Goal: Information Seeking & Learning: Check status

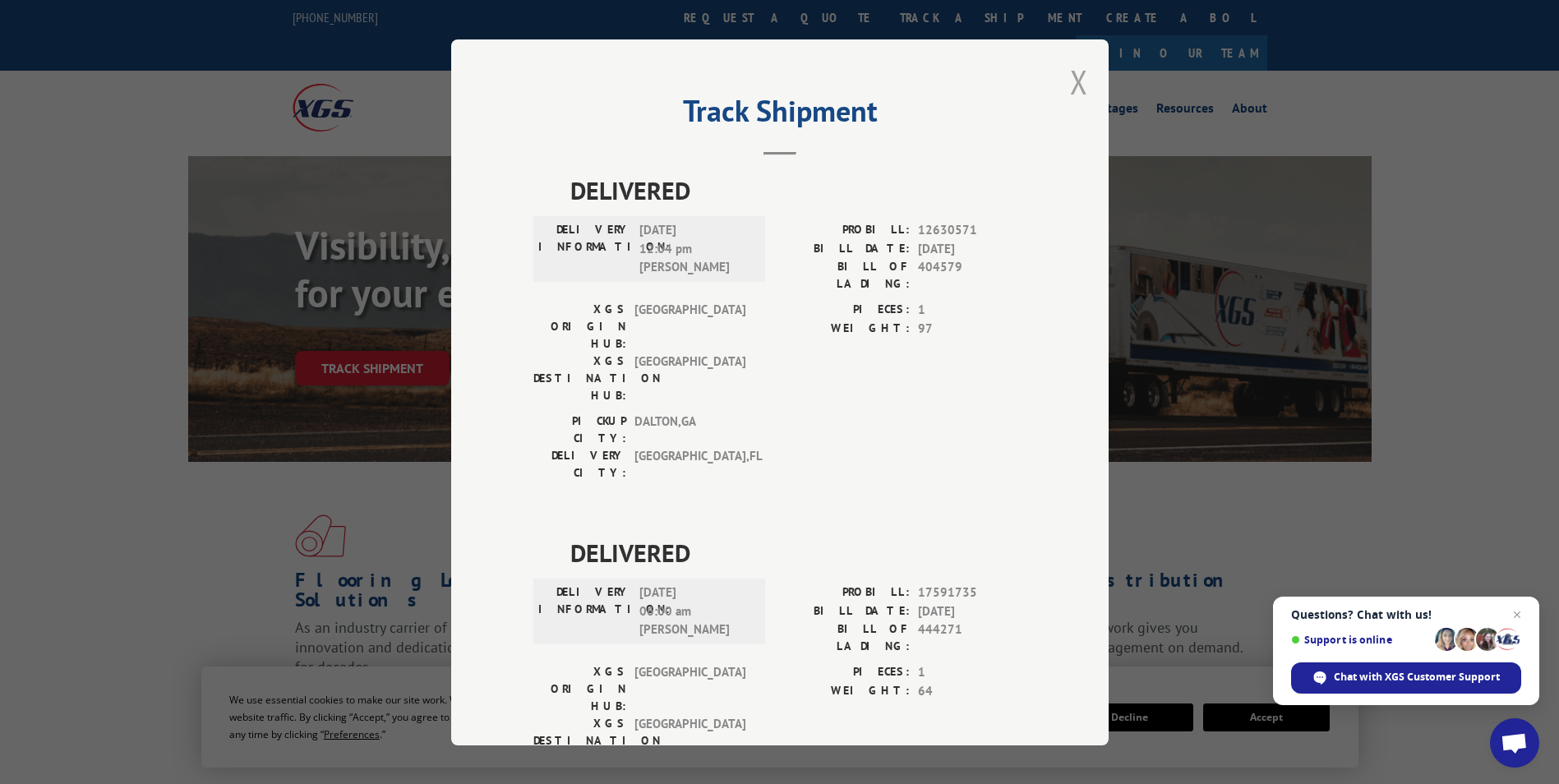
click at [1077, 85] on button "Close modal" at bounding box center [1079, 81] width 18 height 43
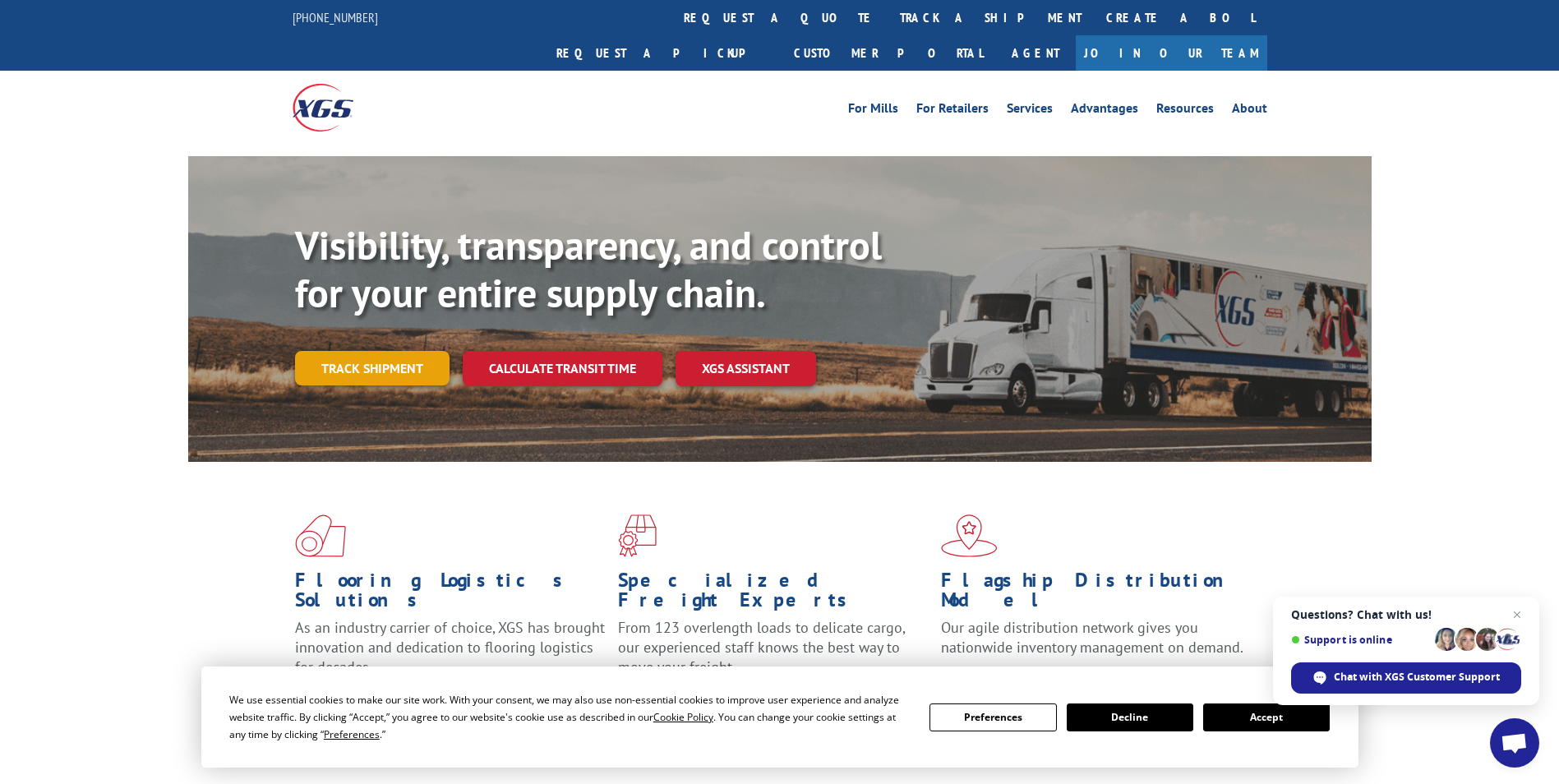
click at [356, 351] on link "Track shipment" at bounding box center [372, 368] width 155 height 34
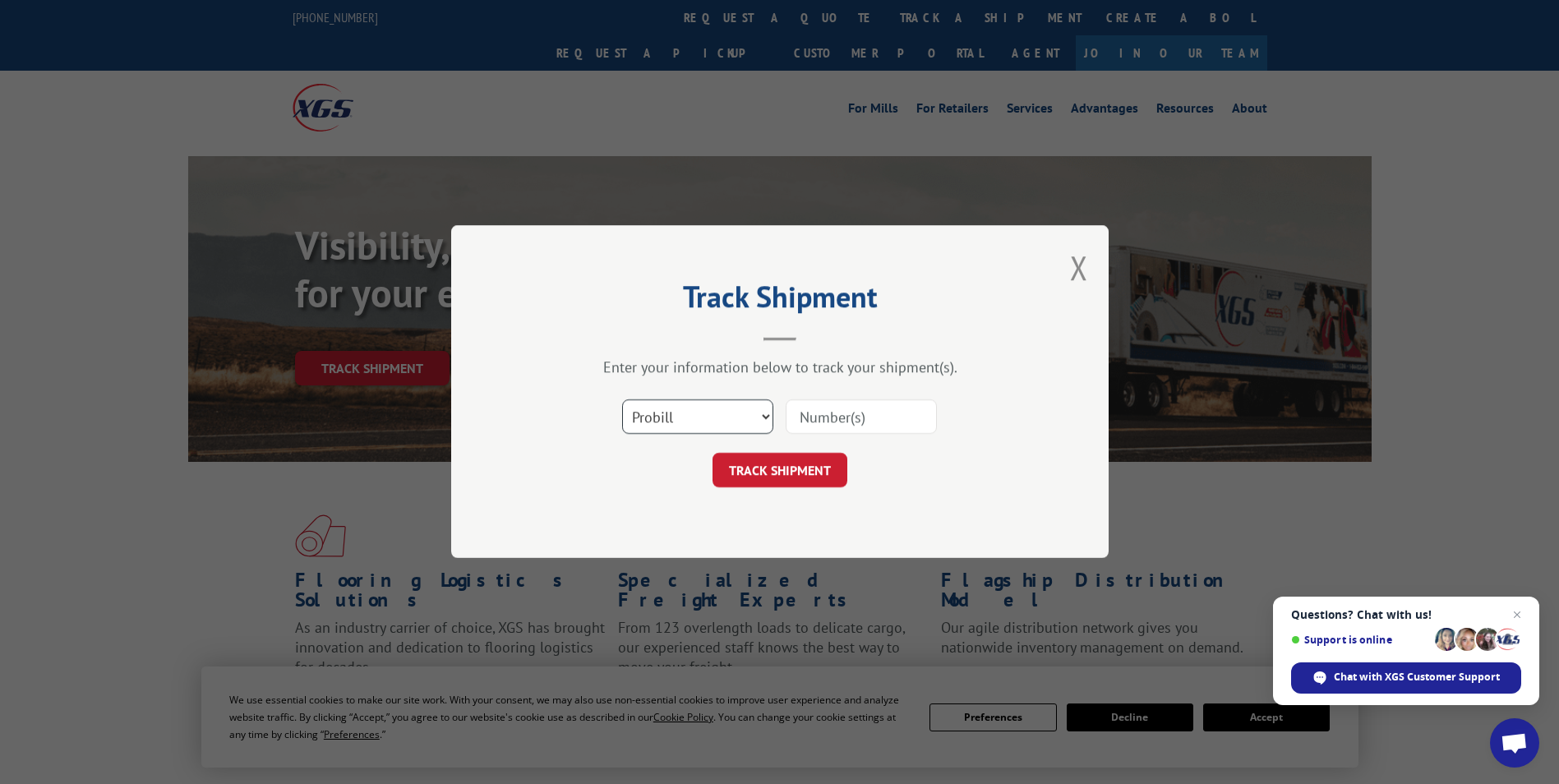
click at [661, 425] on select "Select category... Probill BOL PO" at bounding box center [698, 417] width 151 height 34
select select "po"
click at [623, 400] on select "Select category... Probill BOL PO" at bounding box center [698, 417] width 151 height 34
click at [880, 417] on input at bounding box center [860, 417] width 151 height 34
paste input "24533079"
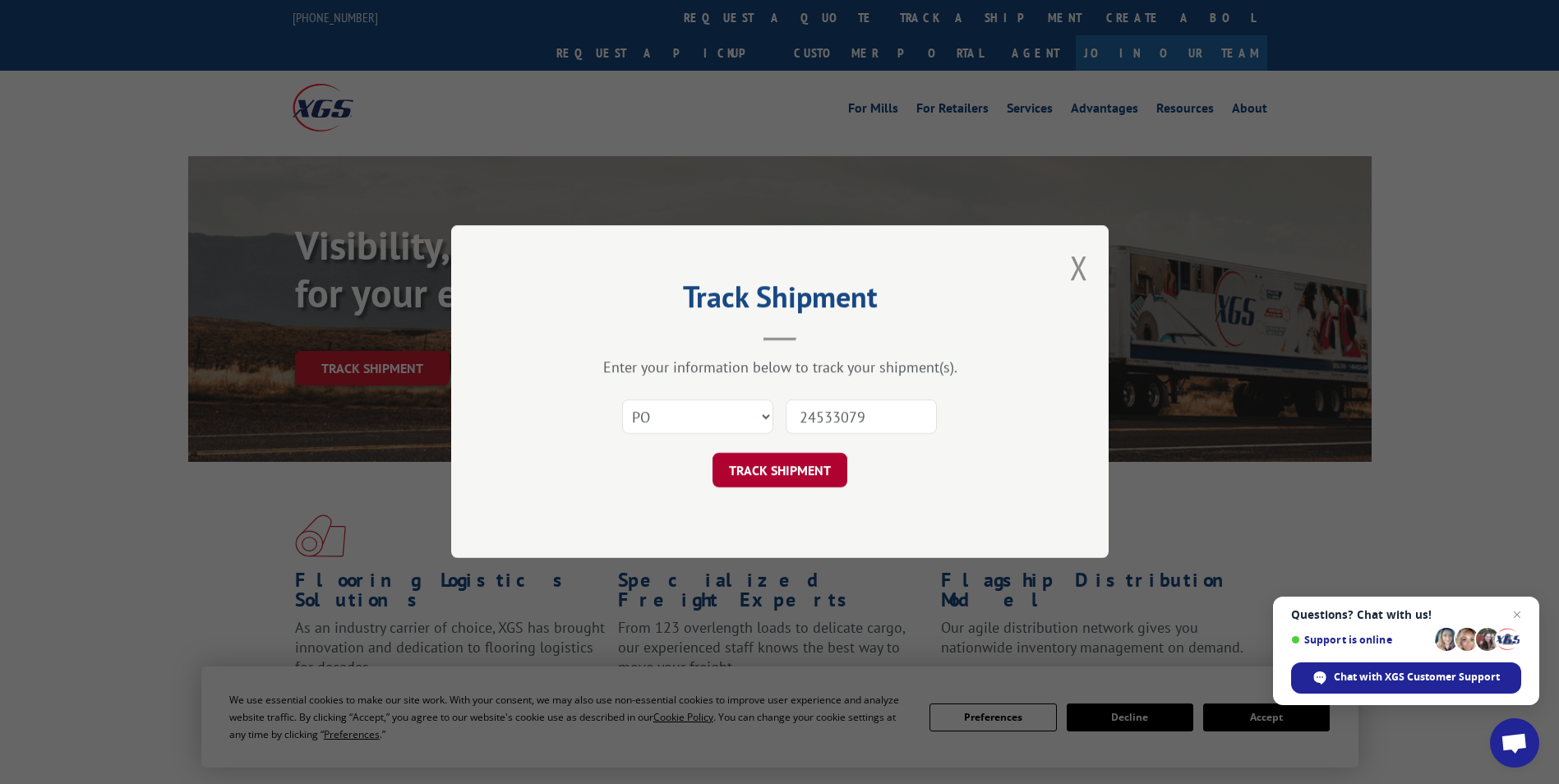
type input "24533079"
click at [809, 456] on button "TRACK SHIPMENT" at bounding box center [780, 470] width 135 height 34
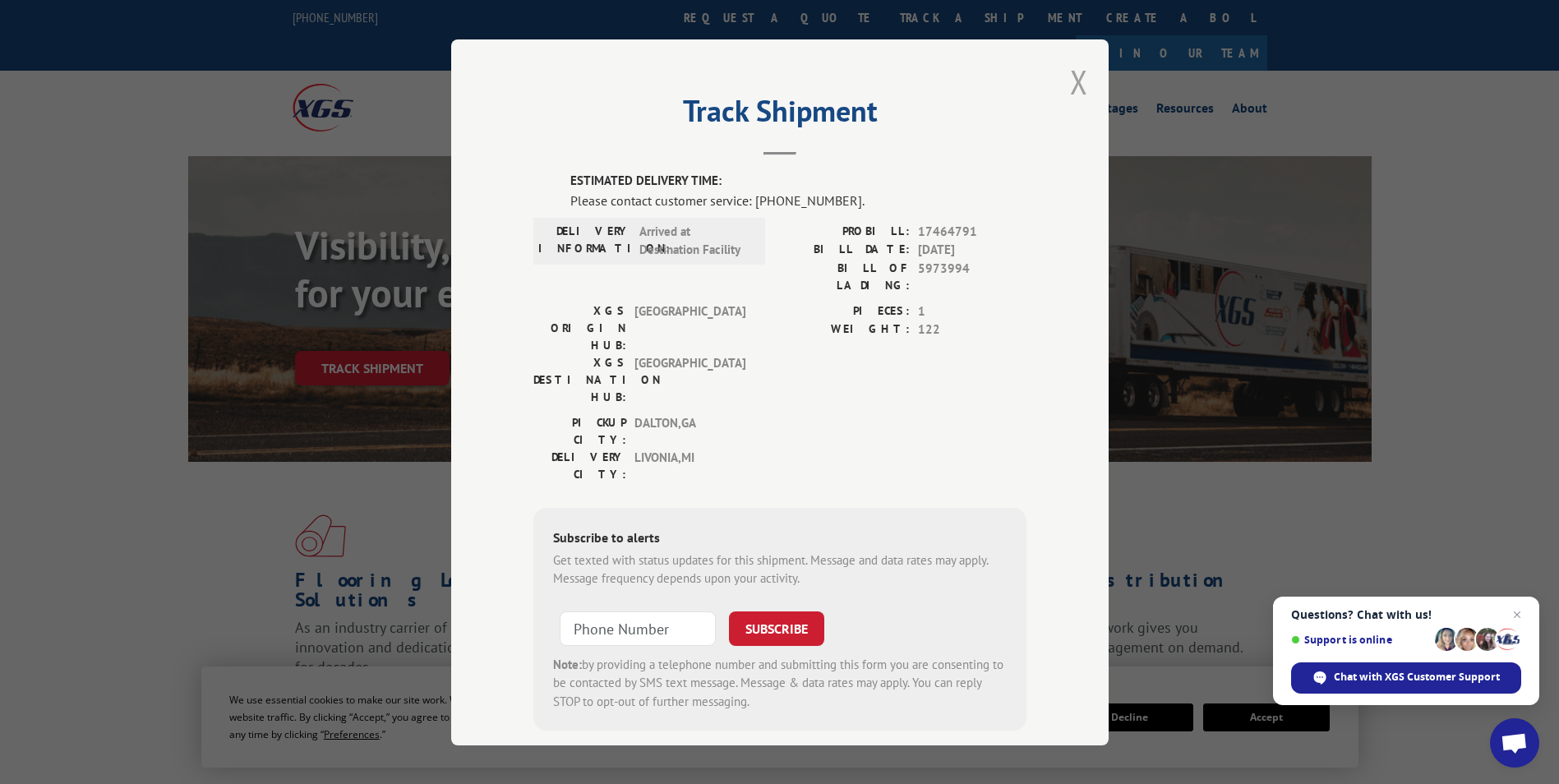
click at [1073, 86] on button "Close modal" at bounding box center [1079, 81] width 18 height 43
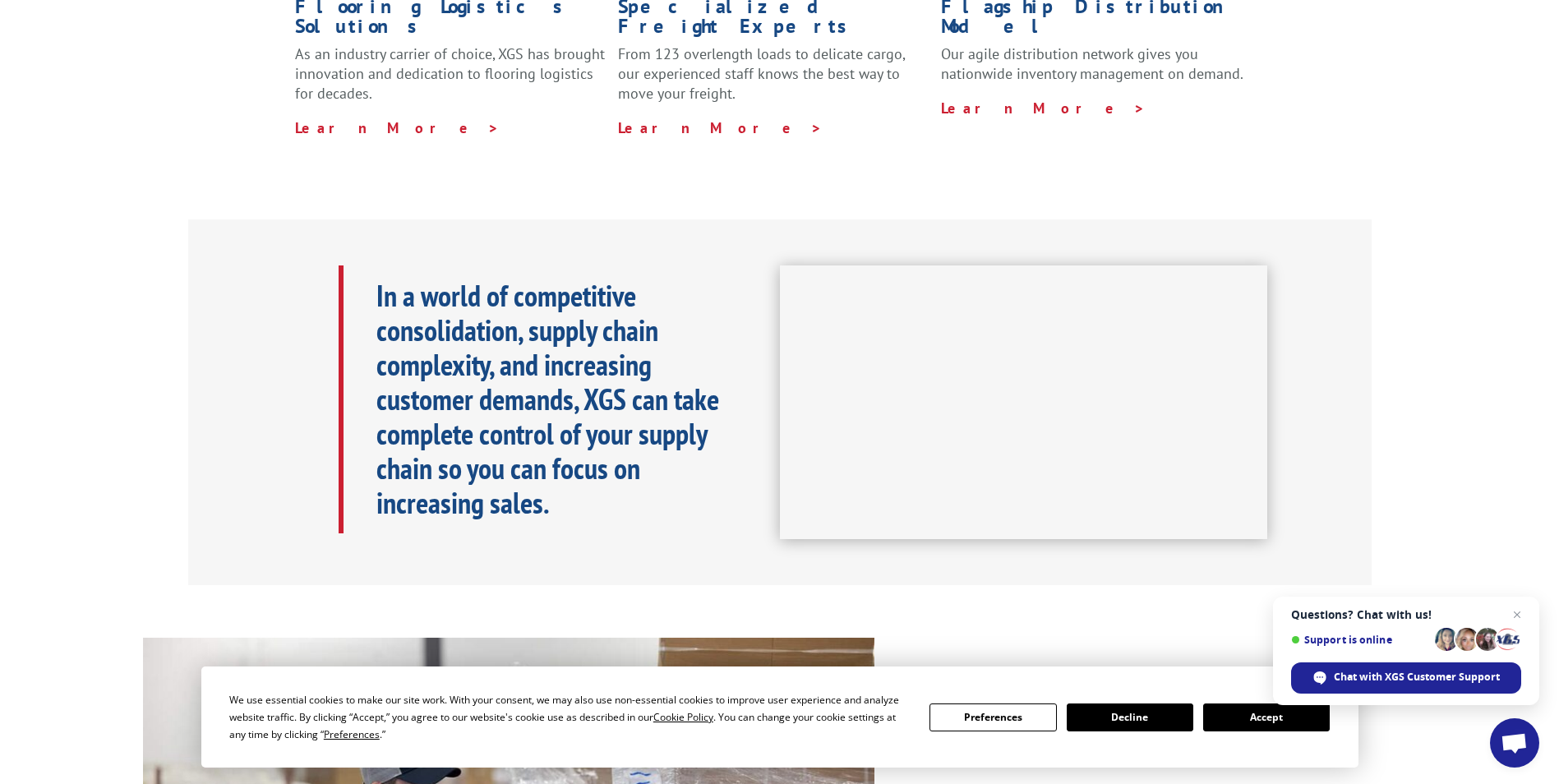
scroll to position [575, 0]
click at [1511, 618] on span "Close chat" at bounding box center [1517, 615] width 21 height 21
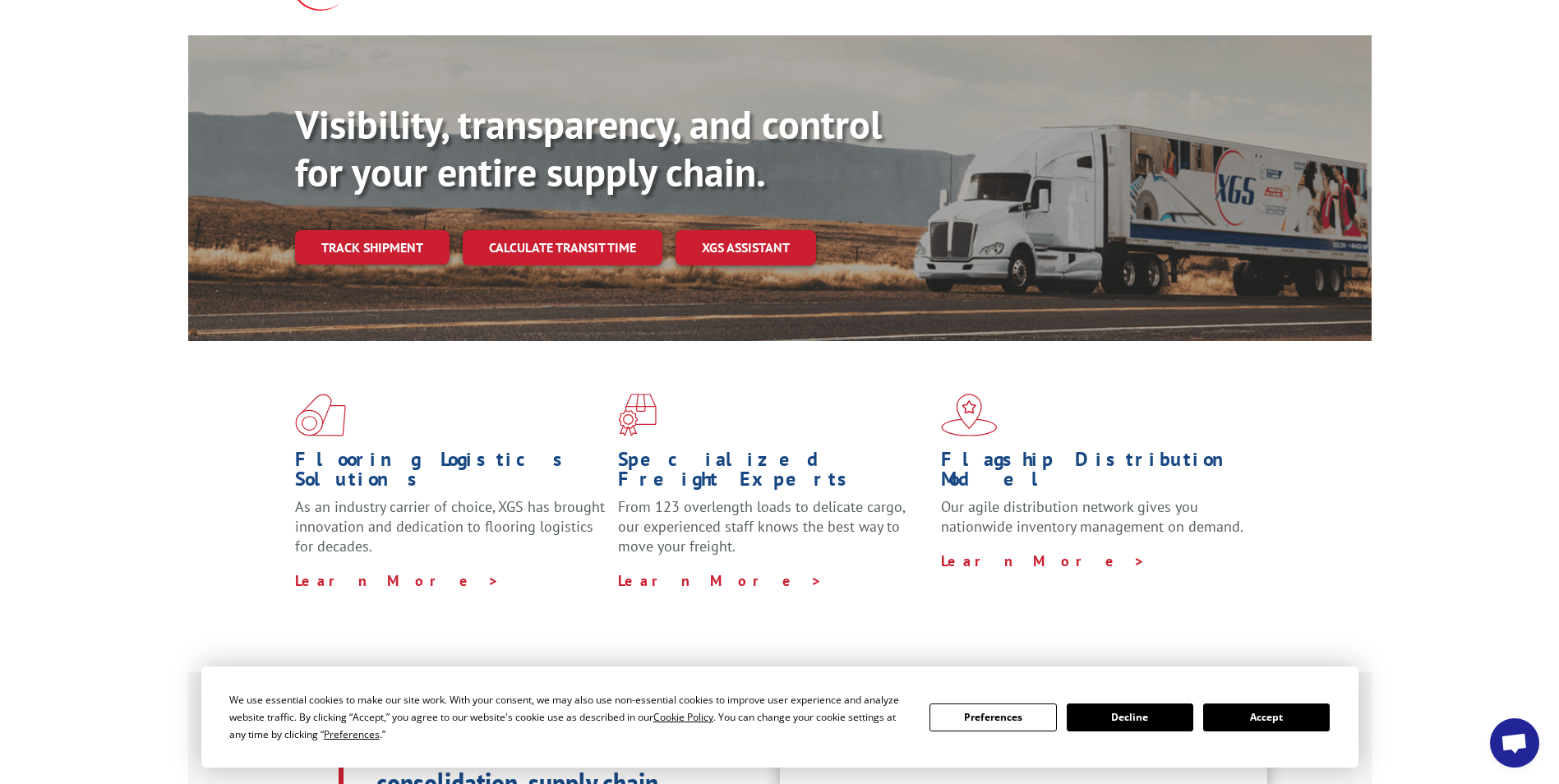
scroll to position [0, 0]
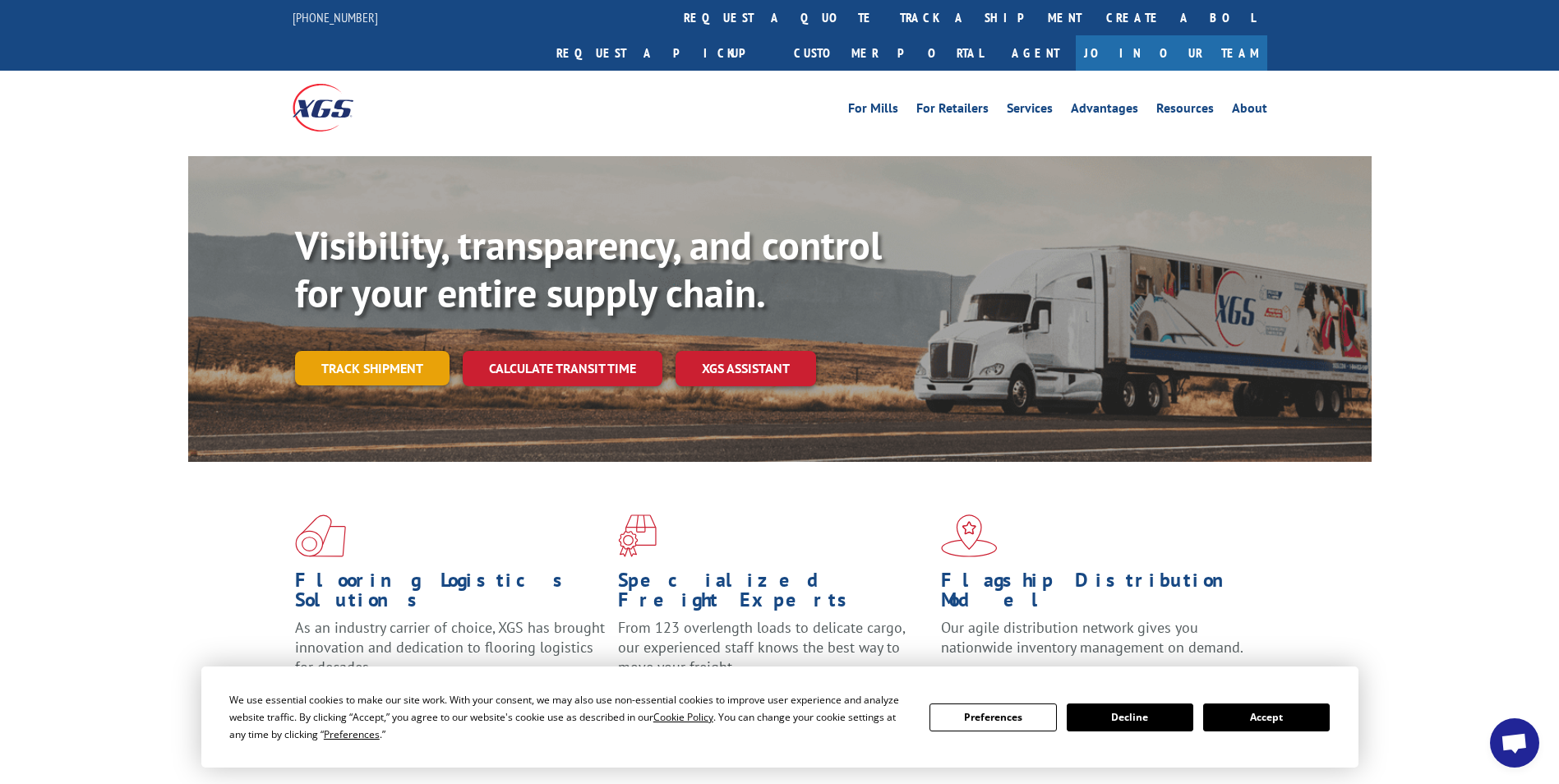
click at [377, 351] on link "Track shipment" at bounding box center [372, 368] width 155 height 34
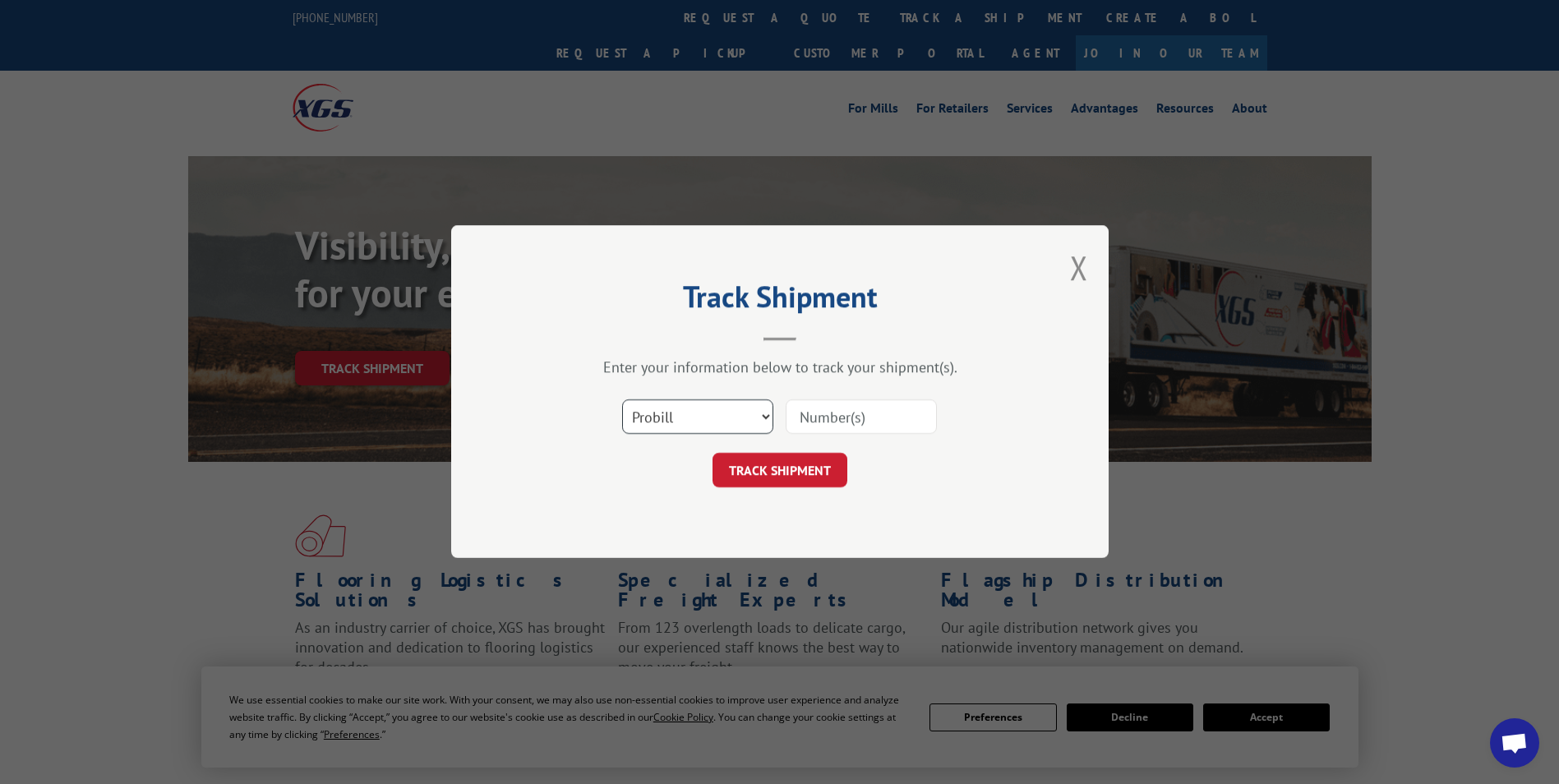
click at [690, 417] on select "Select category... Probill BOL PO" at bounding box center [698, 417] width 151 height 34
select select "po"
click at [623, 400] on select "Select category... Probill BOL PO" at bounding box center [698, 417] width 151 height 34
